Goal: Navigation & Orientation: Go to known website

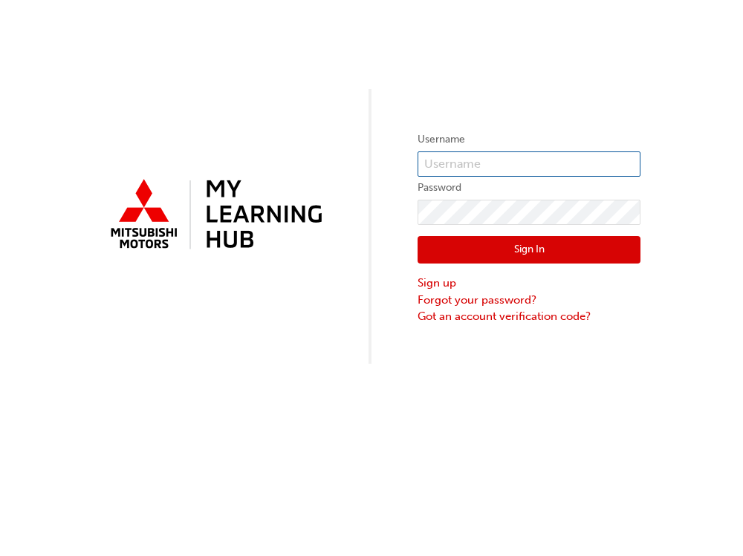
type input "0005000772"
click at [545, 251] on button "Sign In" at bounding box center [528, 250] width 223 height 28
